Goal: Transaction & Acquisition: Download file/media

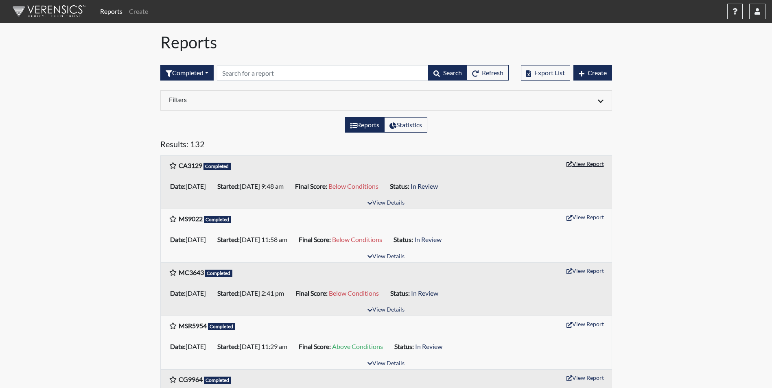
click at [595, 162] on button "View Report" at bounding box center [585, 164] width 45 height 13
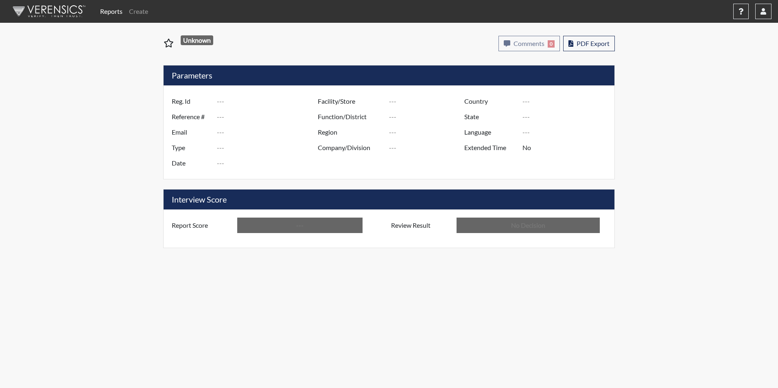
type input "CA3129"
type input "51529"
type input "---"
type input "Corrections Pre-Employment"
type input "[DATE]"
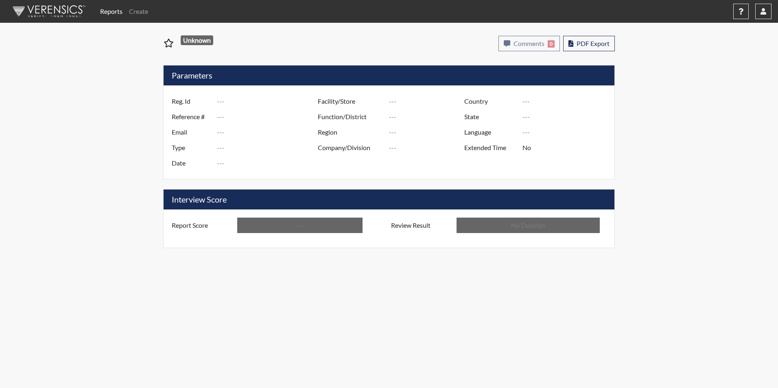
type input "GD&CP*"
type input "[GEOGRAPHIC_DATA]"
type input "[US_STATE]"
type input "English"
type input "Below Conditions"
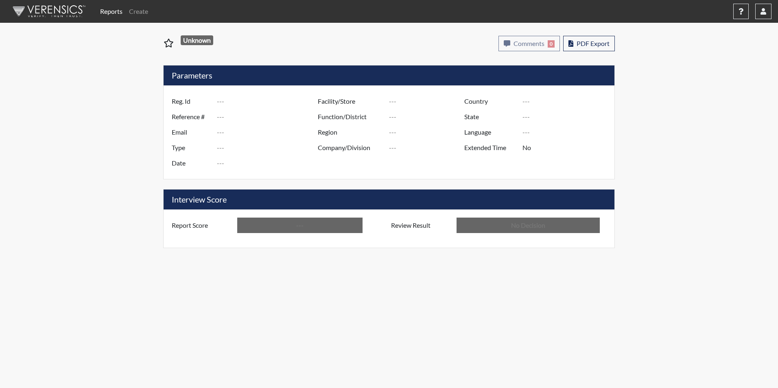
type input "In Review"
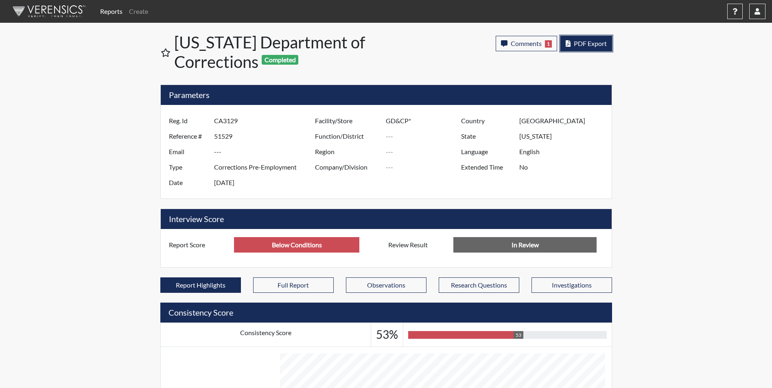
click at [601, 45] on span "PDF Export" at bounding box center [590, 43] width 33 height 8
